Goal: Information Seeking & Learning: Understand process/instructions

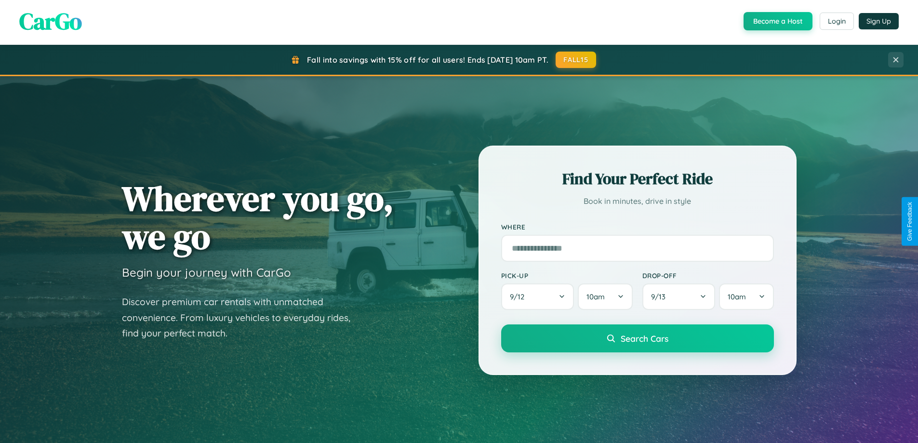
scroll to position [1855, 0]
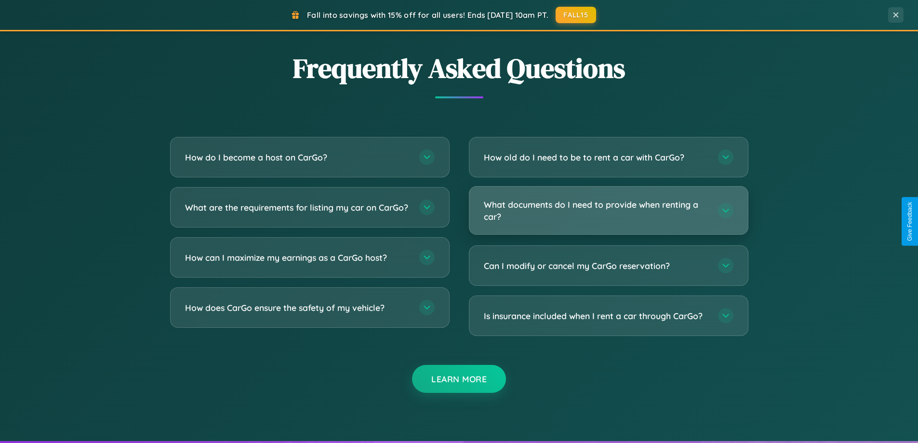
click at [608, 211] on h3 "What documents do I need to provide when renting a car?" at bounding box center [596, 211] width 225 height 24
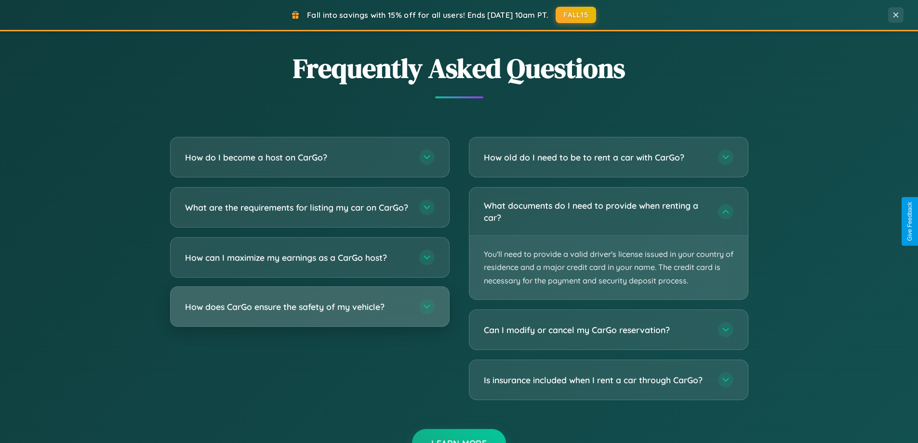
click at [309, 313] on h3 "How does CarGo ensure the safety of my vehicle?" at bounding box center [297, 307] width 225 height 12
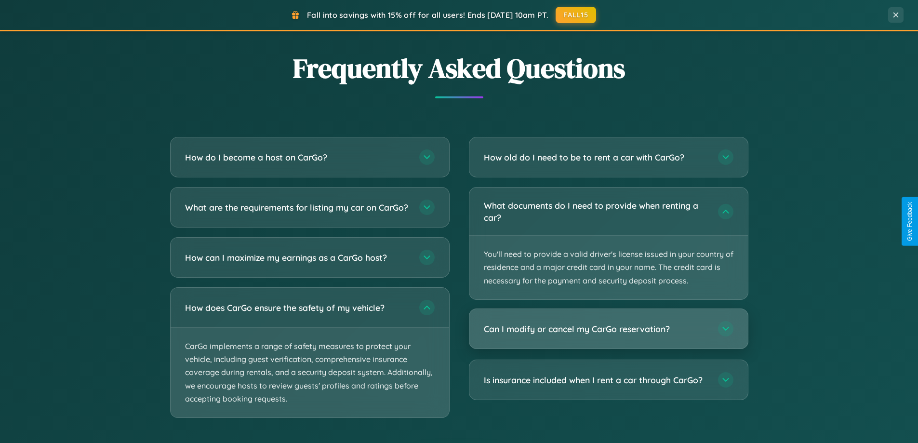
click at [608, 329] on h3 "Can I modify or cancel my CarGo reservation?" at bounding box center [596, 329] width 225 height 12
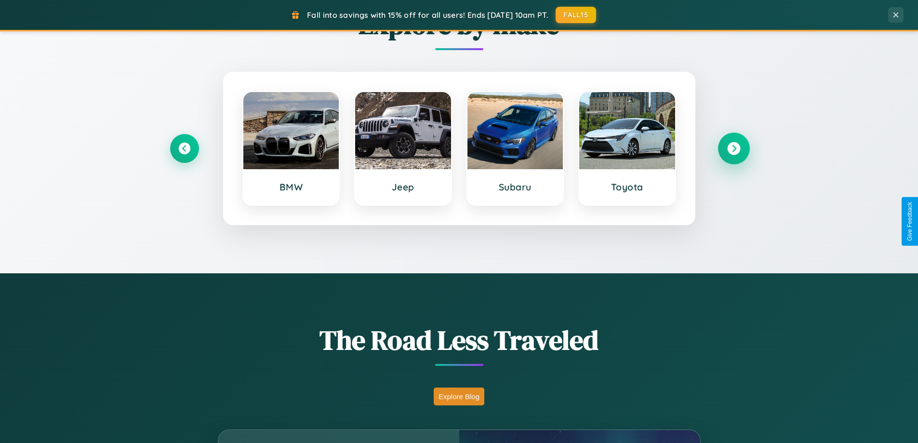
scroll to position [415, 0]
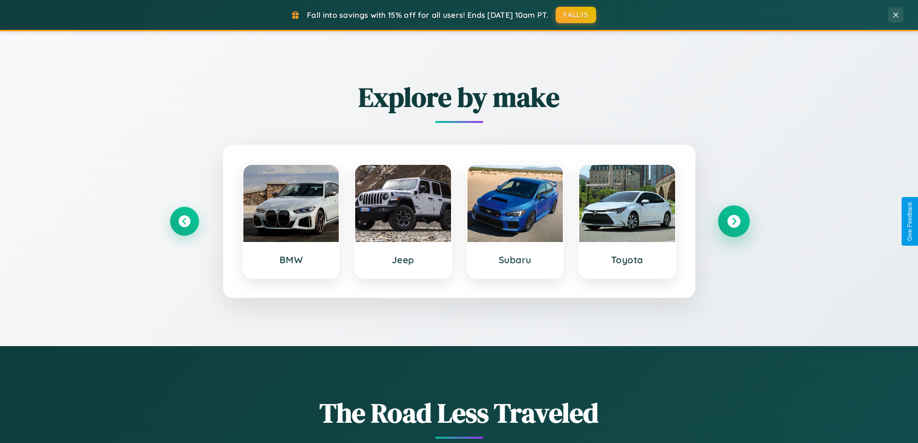
click at [734, 221] on icon at bounding box center [733, 221] width 13 height 13
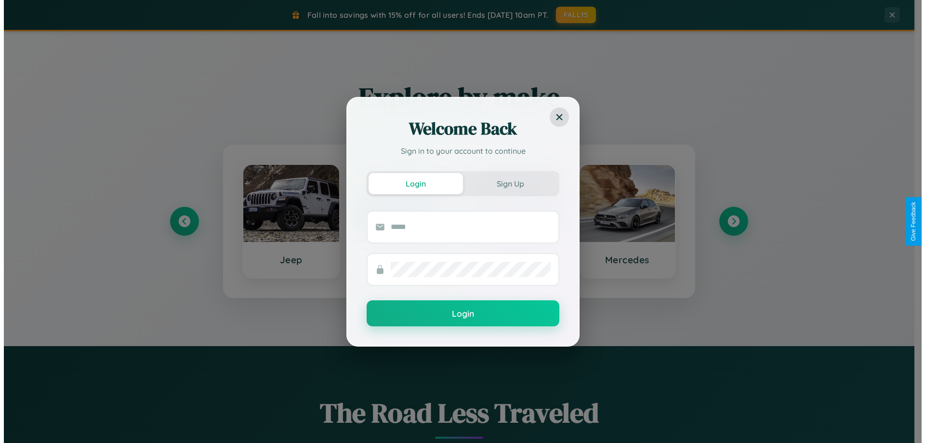
scroll to position [0, 0]
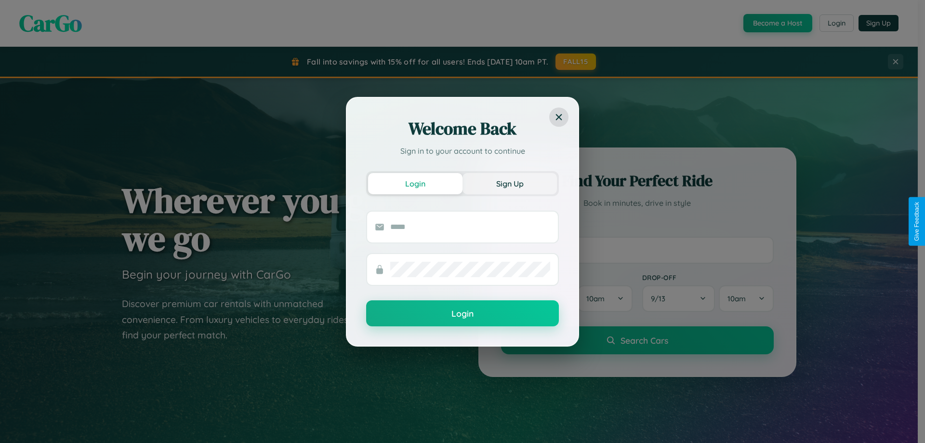
click at [510, 183] on button "Sign Up" at bounding box center [510, 183] width 94 height 21
